Goal: Find contact information: Find contact information

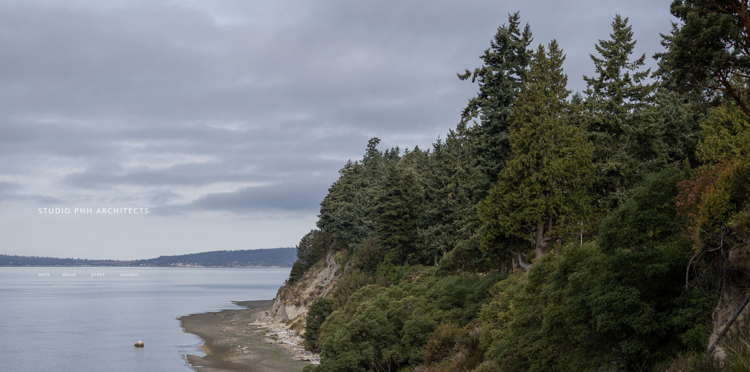
click at [136, 276] on span "contact" at bounding box center [129, 274] width 19 height 6
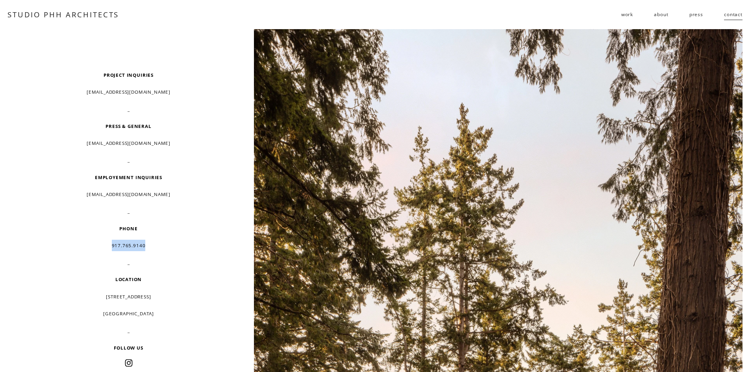
drag, startPoint x: 152, startPoint y: 243, endPoint x: 113, endPoint y: 245, distance: 39.0
click at [113, 245] on p "917.765.9140" at bounding box center [128, 245] width 180 height 11
copy p "917.765.9140"
